Goal: Check status: Check status

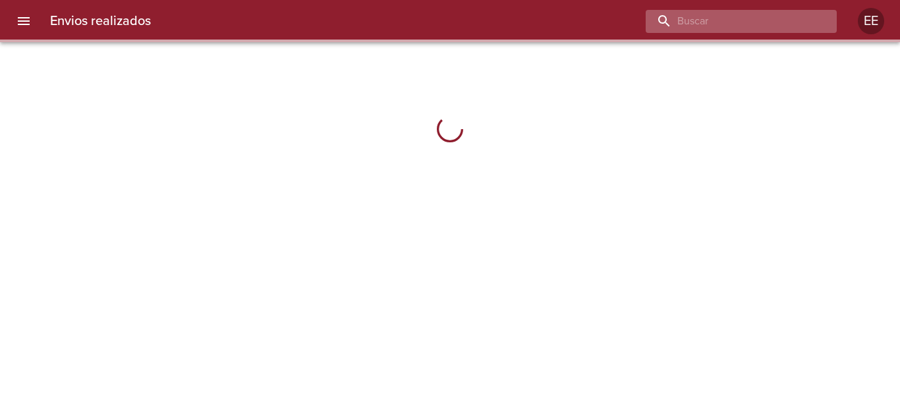
click at [800, 23] on input "buscar" at bounding box center [730, 21] width 169 height 23
paste input "[PERSON_NAME] [PERSON_NAME]"
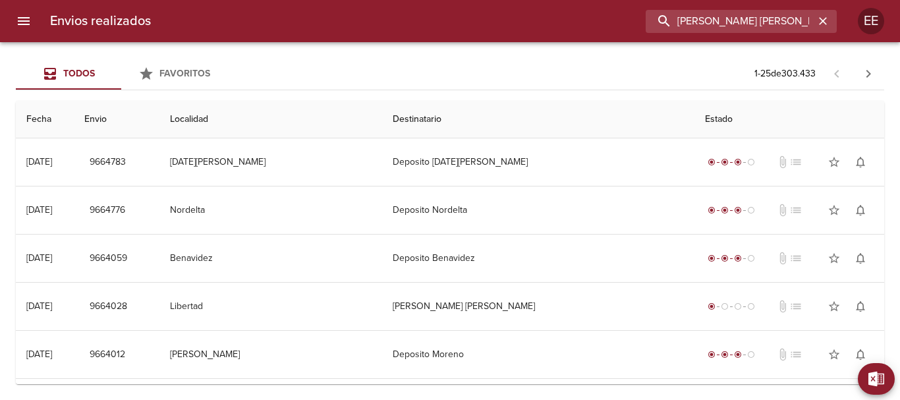
scroll to position [0, 3]
type input "[PERSON_NAME] [PERSON_NAME]"
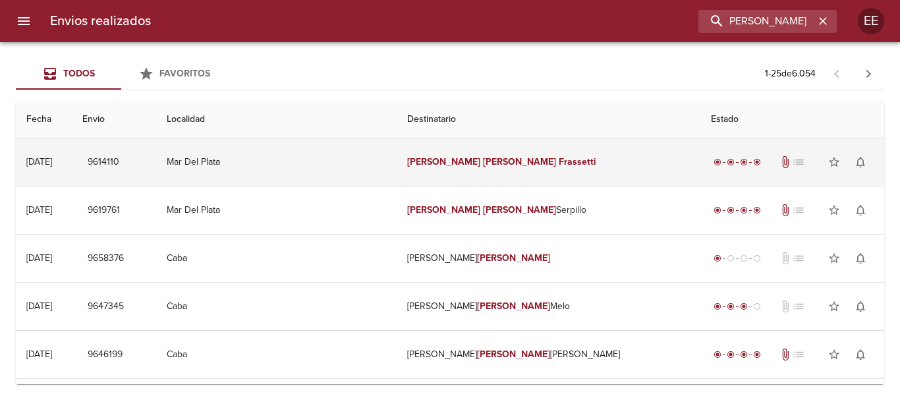
click at [440, 164] on em "[PERSON_NAME]" at bounding box center [443, 161] width 73 height 11
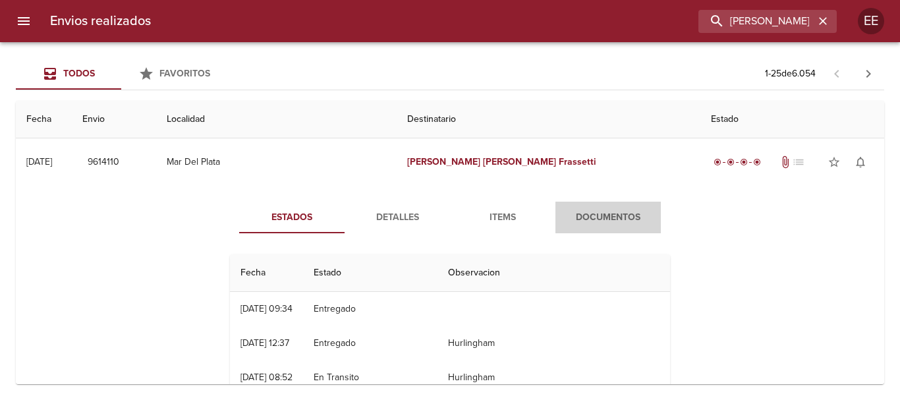
click at [600, 210] on span "Documentos" at bounding box center [609, 218] width 90 height 16
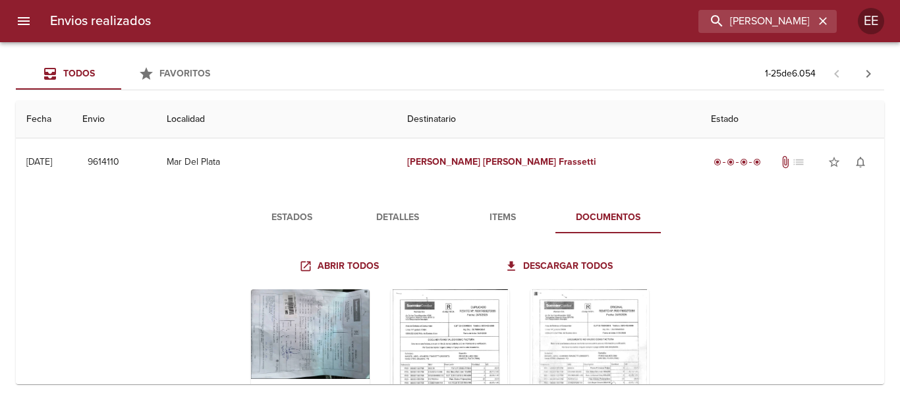
scroll to position [66, 0]
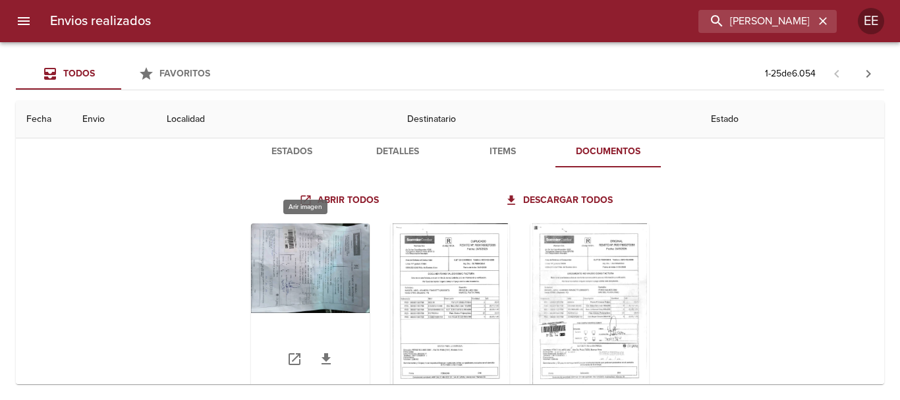
click at [278, 274] on div "Tabla de envíos del cliente" at bounding box center [310, 305] width 119 height 165
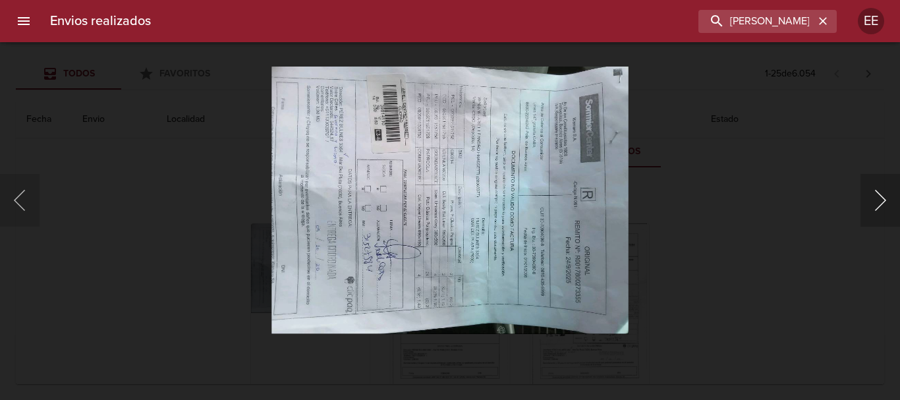
click at [874, 198] on button "Siguiente" at bounding box center [881, 200] width 40 height 53
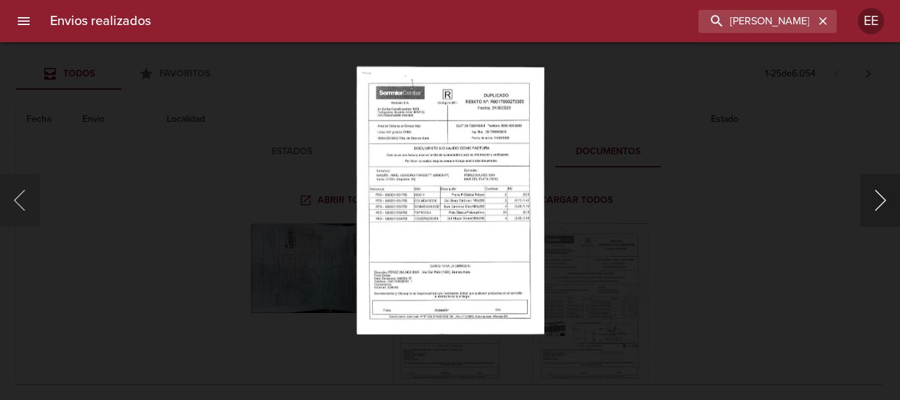
click at [876, 198] on button "Siguiente" at bounding box center [881, 200] width 40 height 53
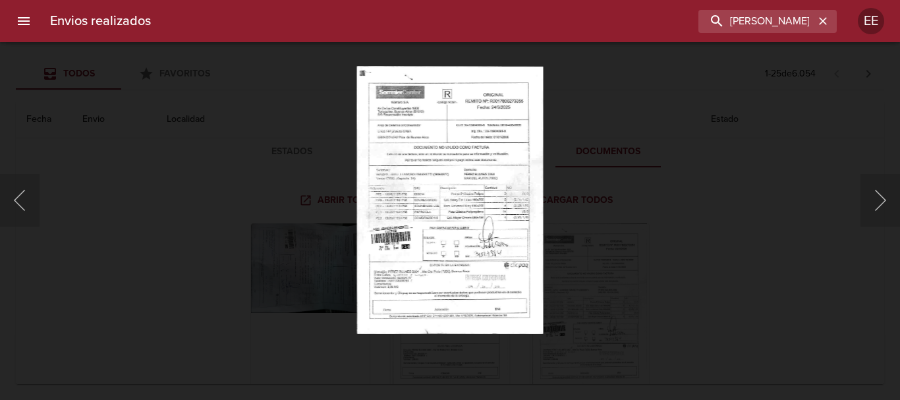
click at [715, 212] on div "Lightbox" at bounding box center [450, 200] width 900 height 400
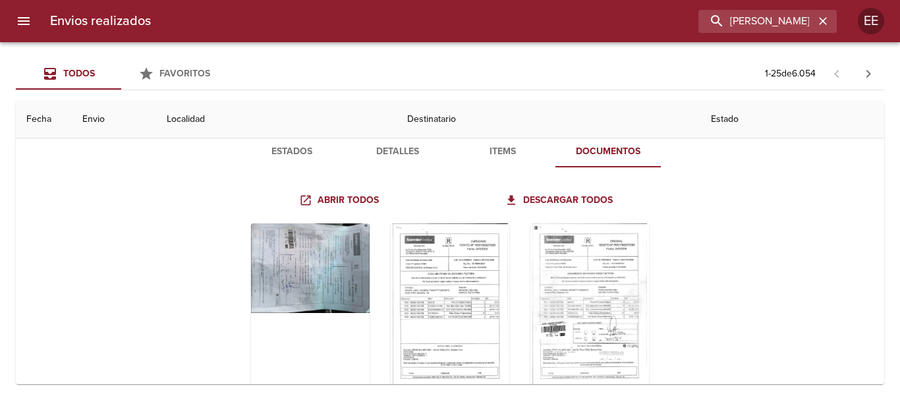
scroll to position [0, 0]
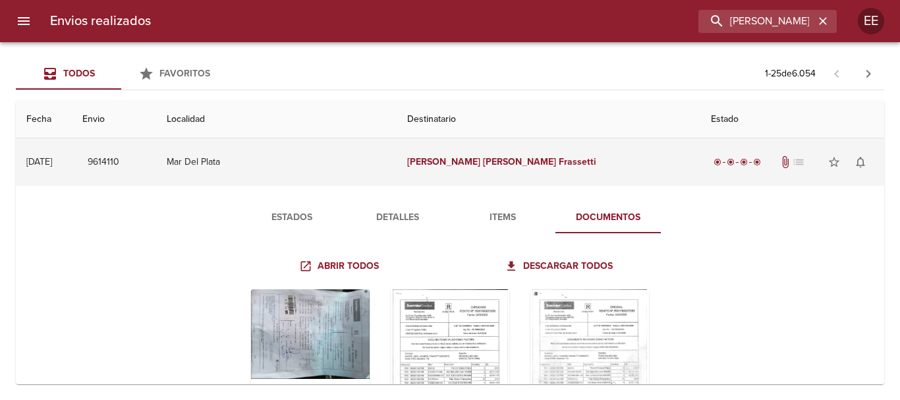
click at [119, 163] on span "9614110" at bounding box center [104, 162] width 32 height 16
